Goal: Book appointment/travel/reservation

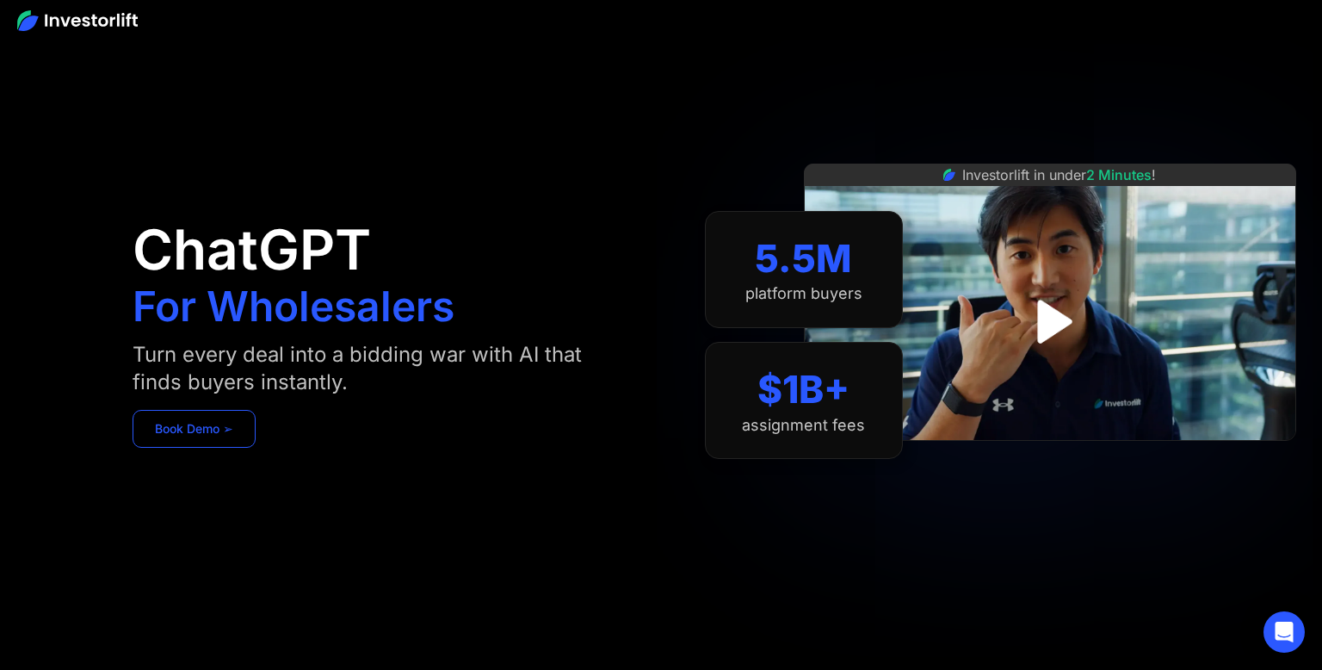
click at [225, 434] on link "Book Demo ➢" at bounding box center [194, 429] width 123 height 38
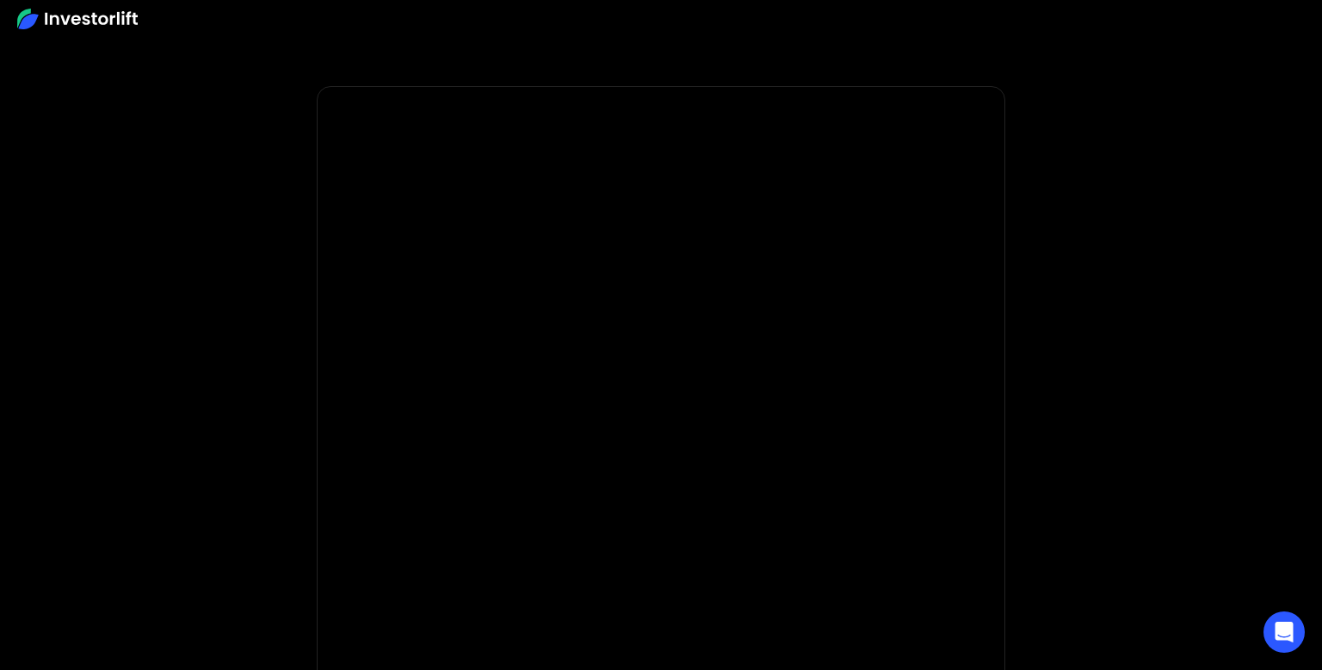
scroll to position [361, 0]
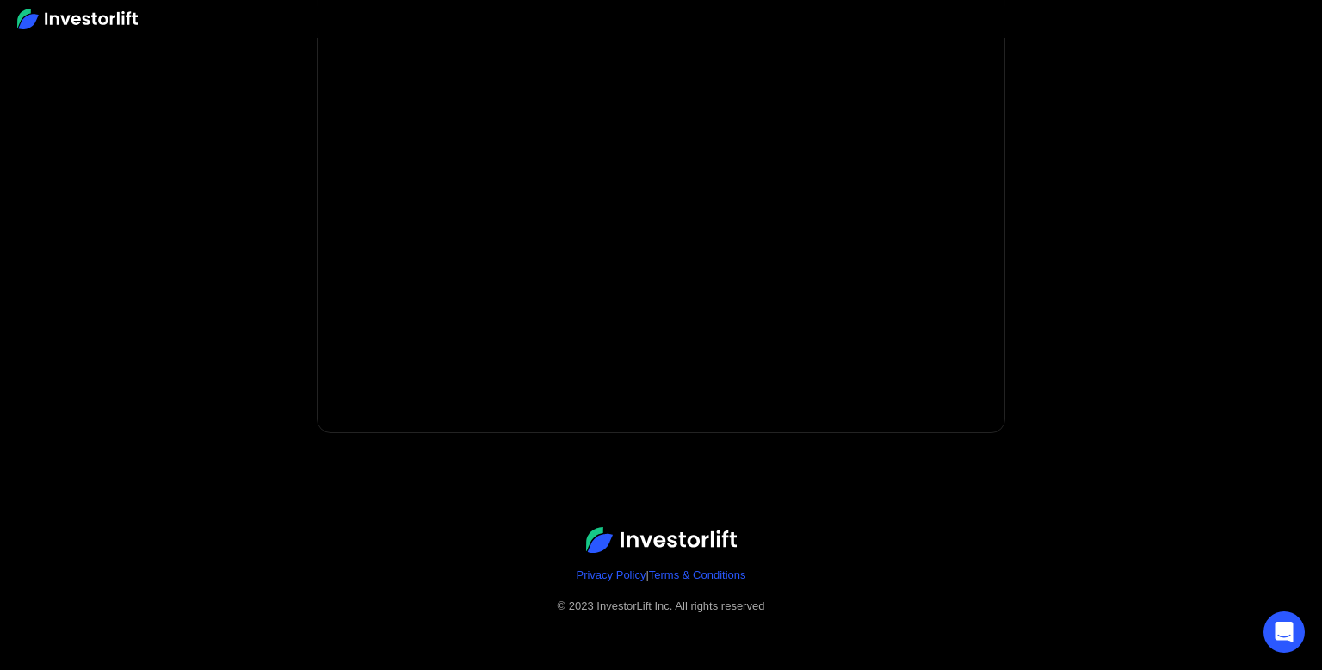
drag, startPoint x: 1321, startPoint y: 149, endPoint x: 1321, endPoint y: 351, distance: 202.3
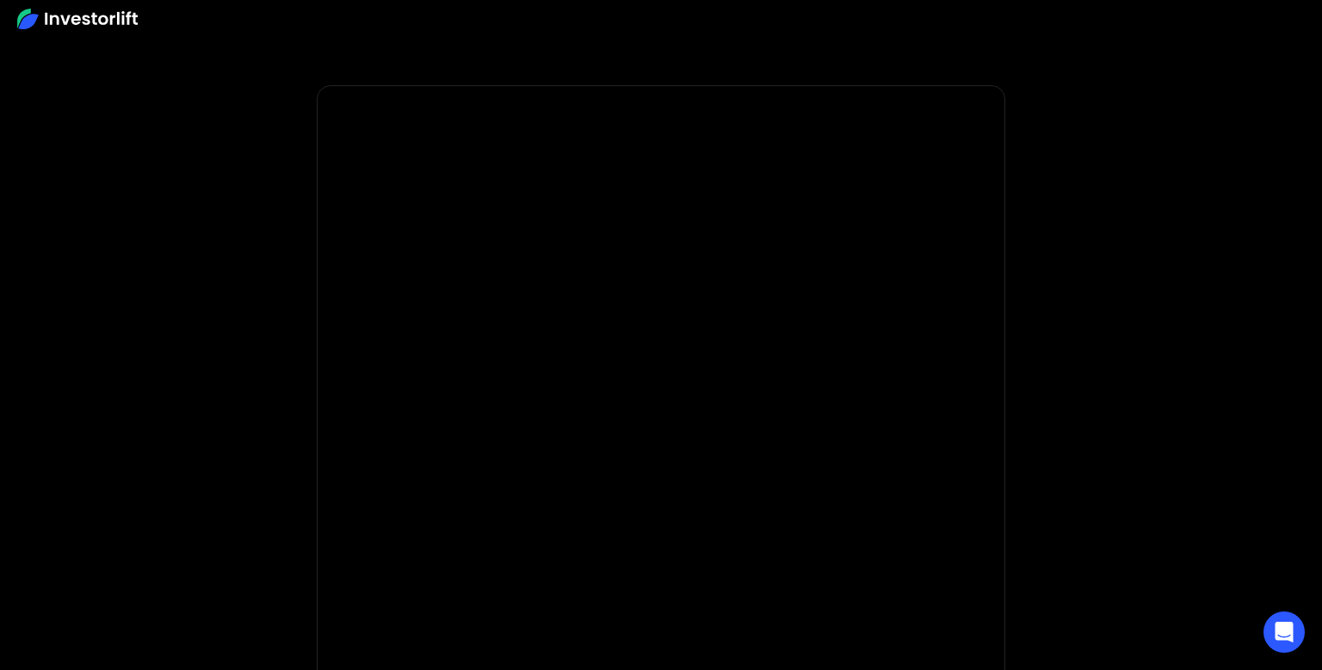
scroll to position [0, 0]
